Goal: Check status: Check status

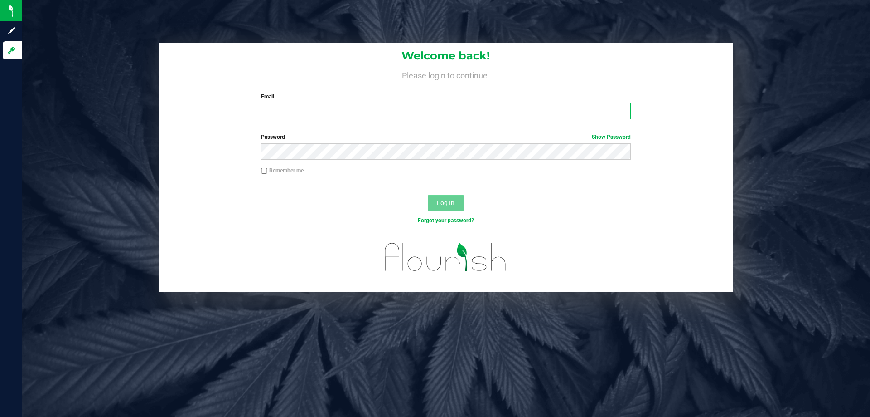
type input "[EMAIL_ADDRESS][DOMAIN_NAME]"
click at [461, 206] on button "Log In" at bounding box center [446, 203] width 36 height 16
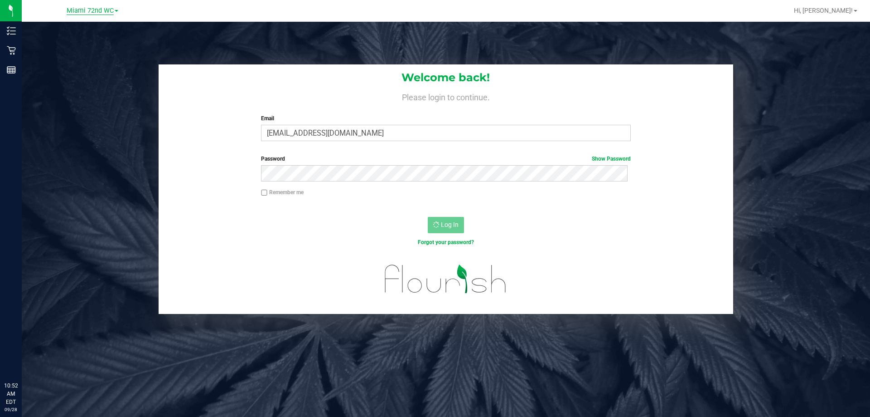
click at [93, 8] on span "Miami 72nd WC" at bounding box center [90, 11] width 47 height 8
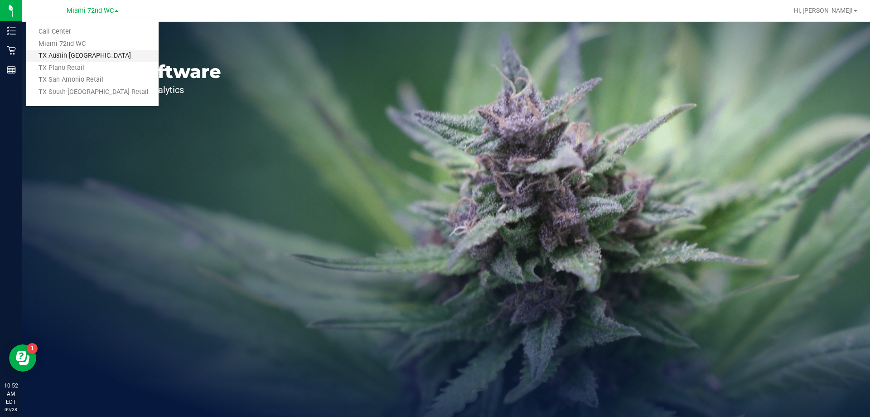
click at [97, 55] on link "TX Austin [GEOGRAPHIC_DATA]" at bounding box center [92, 56] width 132 height 12
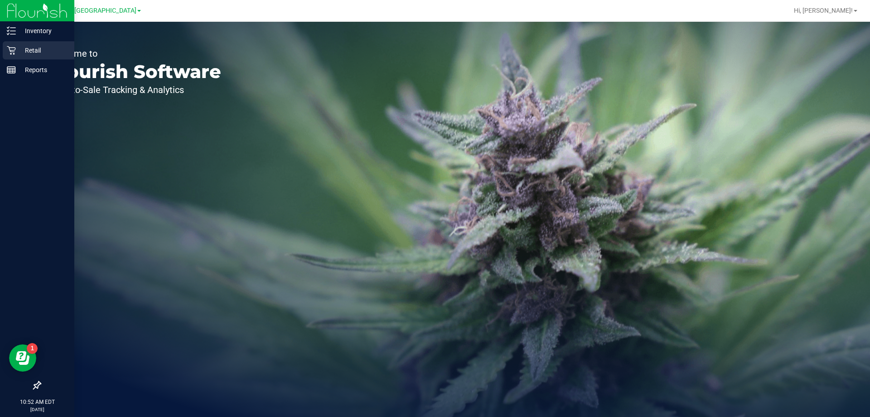
click at [14, 51] on icon at bounding box center [11, 50] width 9 height 9
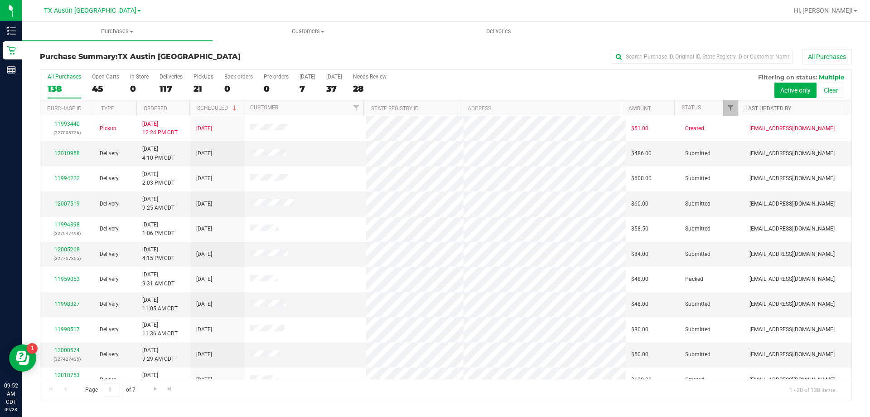
click at [766, 111] on link "Last Updated By" at bounding box center [769, 108] width 46 height 6
click at [732, 107] on span "Filter" at bounding box center [730, 107] width 7 height 7
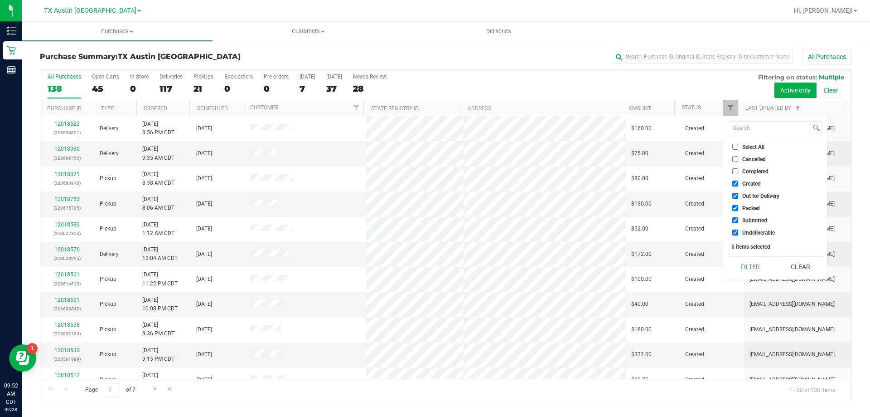
click at [739, 193] on label "Out for Delivery" at bounding box center [756, 196] width 47 height 6
click at [739, 193] on input "Out for Delivery" at bounding box center [736, 196] width 6 height 6
checkbox input "false"
click at [739, 207] on label "Packed" at bounding box center [747, 208] width 28 height 6
click at [739, 207] on input "Packed" at bounding box center [736, 208] width 6 height 6
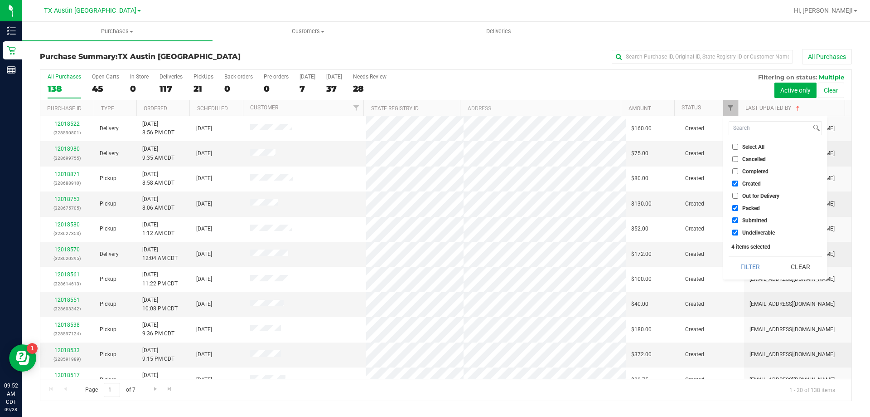
checkbox input "false"
click at [734, 216] on li "Submitted" at bounding box center [775, 220] width 93 height 10
click at [734, 222] on input "Submitted" at bounding box center [736, 220] width 6 height 6
checkbox input "false"
click at [735, 231] on input "Undeliverable" at bounding box center [736, 232] width 6 height 6
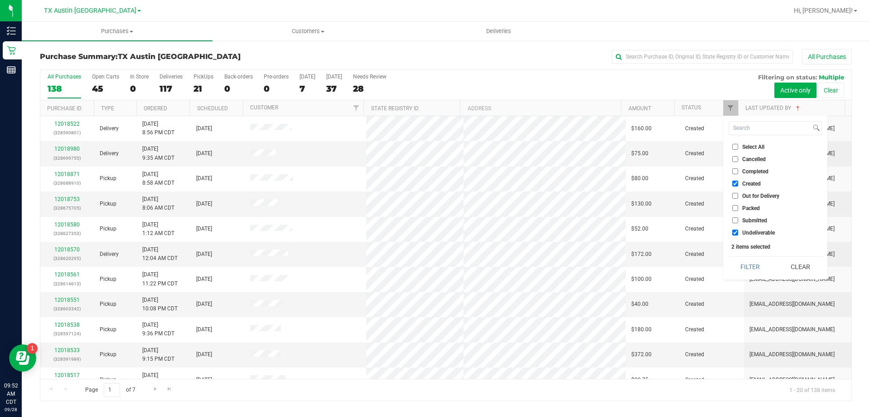
checkbox input "false"
click at [743, 265] on button "Filter" at bounding box center [751, 267] width 44 height 20
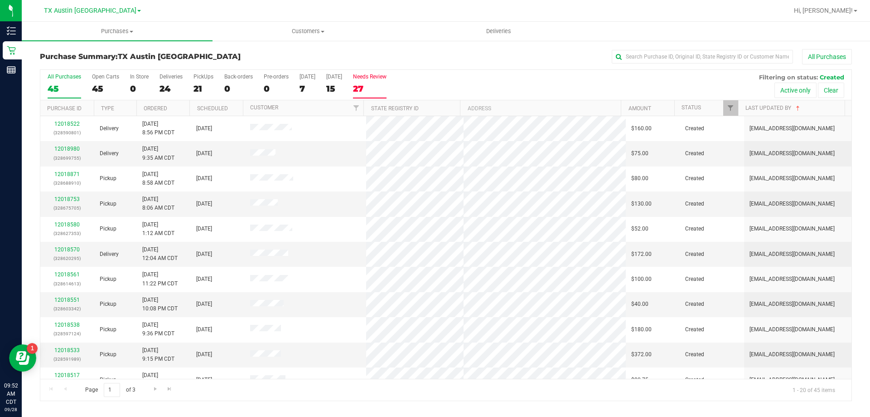
click at [372, 86] on div "27" at bounding box center [370, 88] width 34 height 10
click at [0, 0] on input "Needs Review 27" at bounding box center [0, 0] width 0 height 0
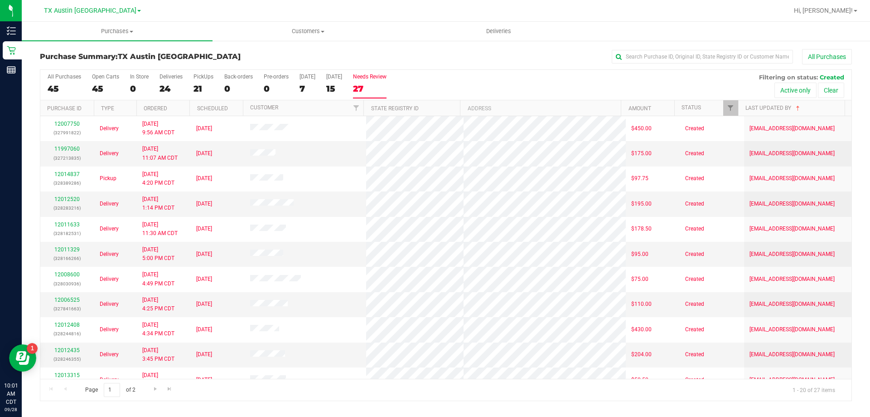
click at [373, 83] on label "Needs Review 27" at bounding box center [370, 85] width 34 height 25
click at [0, 0] on input "Needs Review 27" at bounding box center [0, 0] width 0 height 0
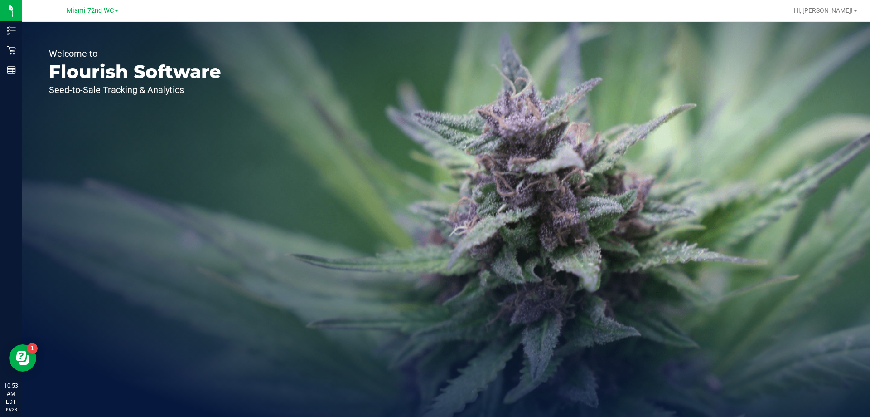
click at [104, 9] on span "Miami 72nd WC" at bounding box center [90, 11] width 47 height 8
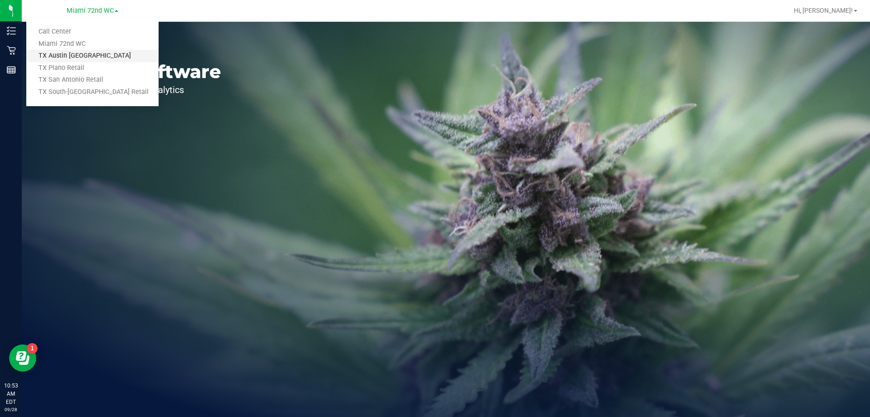
click at [97, 55] on link "TX Austin [GEOGRAPHIC_DATA]" at bounding box center [92, 56] width 132 height 12
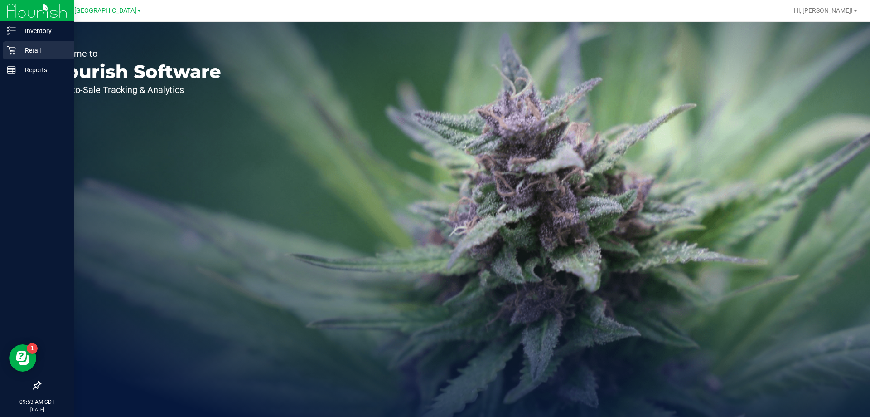
click at [15, 54] on icon at bounding box center [11, 50] width 9 height 9
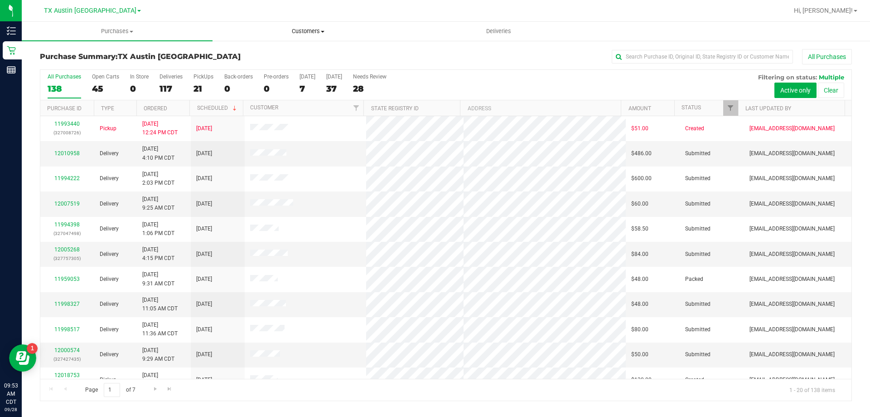
click at [307, 29] on span "Customers" at bounding box center [308, 31] width 190 height 8
click at [302, 51] on li "All customers" at bounding box center [308, 54] width 191 height 11
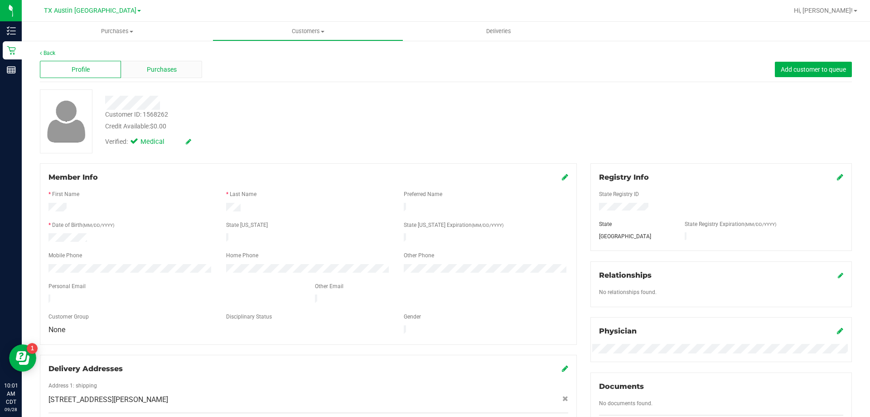
click at [183, 72] on div "Purchases" at bounding box center [161, 69] width 81 height 17
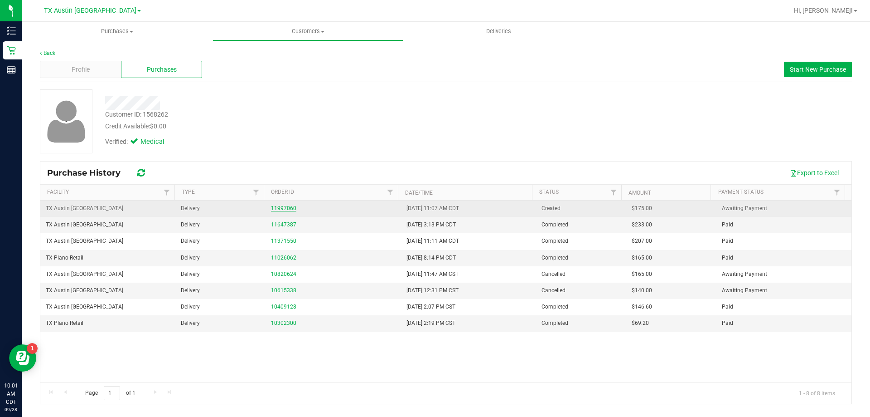
click at [289, 210] on link "11997060" at bounding box center [283, 208] width 25 height 6
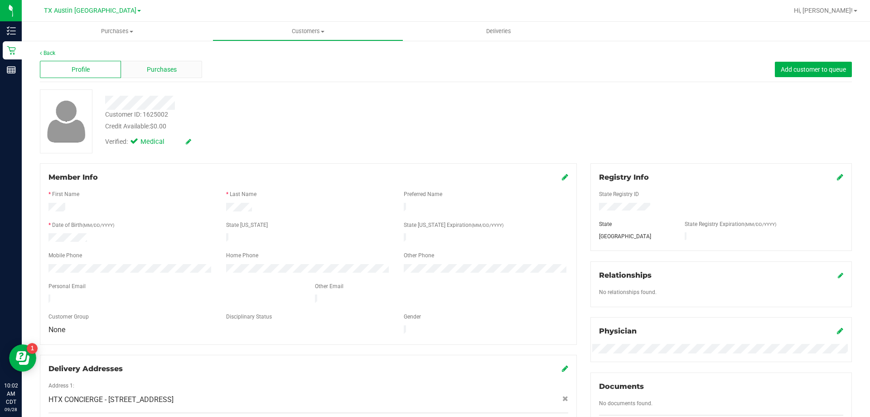
click at [153, 71] on span "Purchases" at bounding box center [162, 70] width 30 height 10
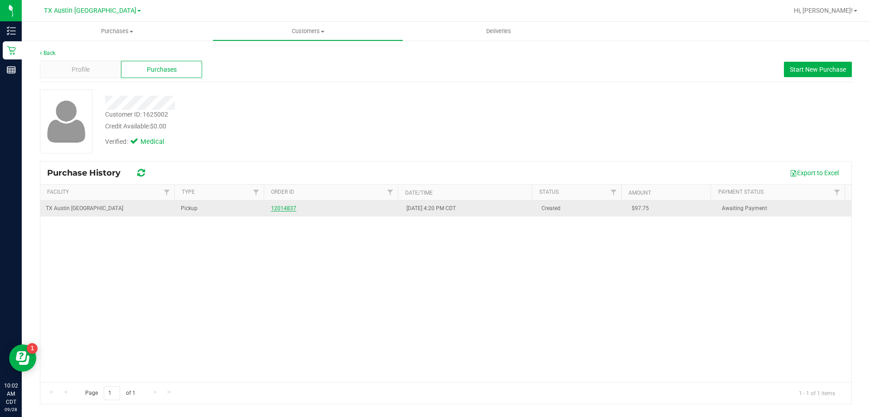
click at [287, 209] on link "12014837" at bounding box center [283, 208] width 25 height 6
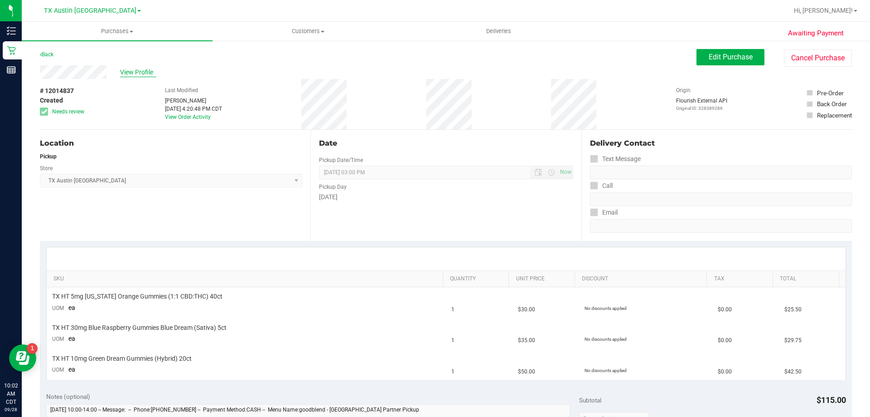
click at [143, 69] on span "View Profile" at bounding box center [138, 73] width 36 height 10
